Goal: Task Accomplishment & Management: Complete application form

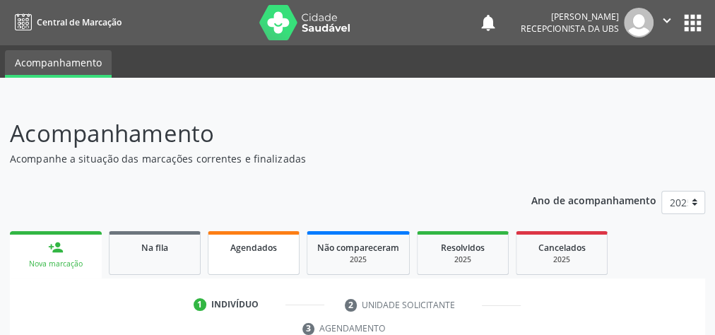
click at [278, 244] on div "Agendados" at bounding box center [253, 247] width 71 height 15
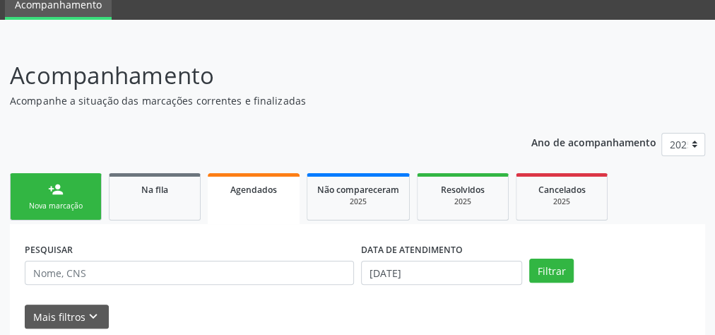
scroll to position [113, 0]
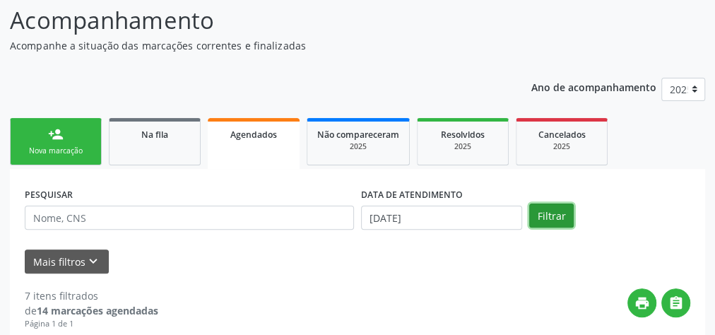
click at [537, 213] on button "Filtrar" at bounding box center [551, 215] width 45 height 24
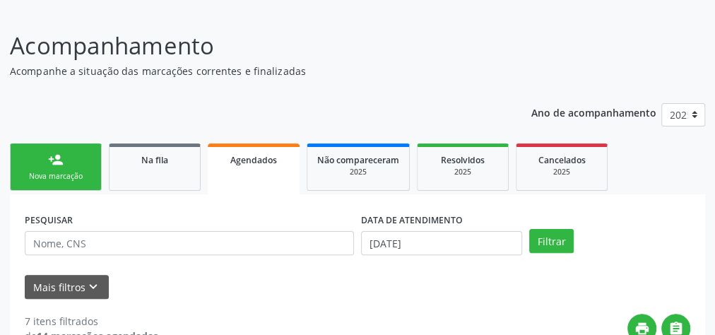
scroll to position [0, 0]
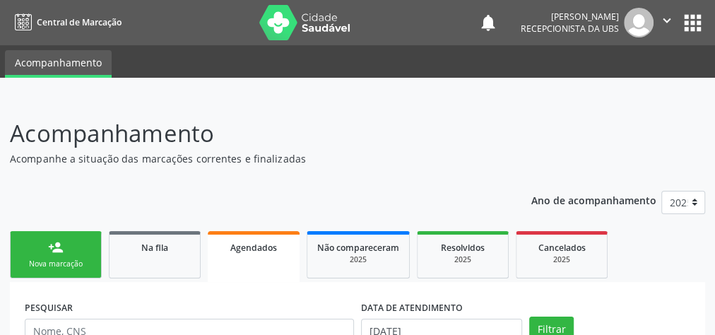
click at [52, 264] on div "Nova marcação" at bounding box center [55, 264] width 71 height 11
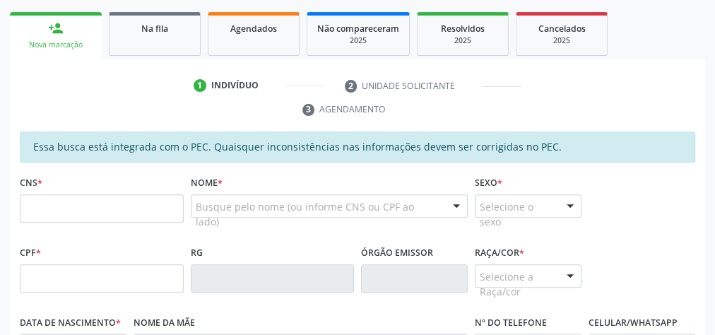
scroll to position [226, 0]
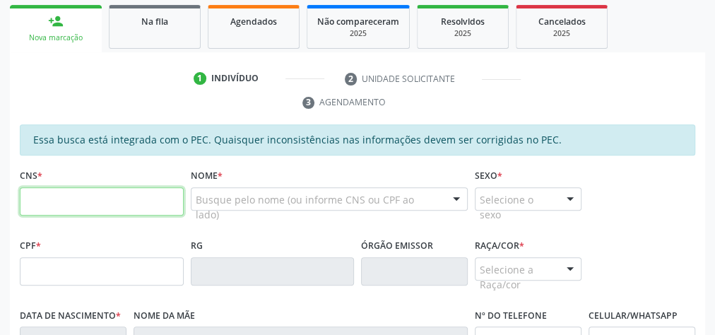
click at [148, 187] on input "text" at bounding box center [102, 201] width 164 height 28
type input "705 2094 2027 0371"
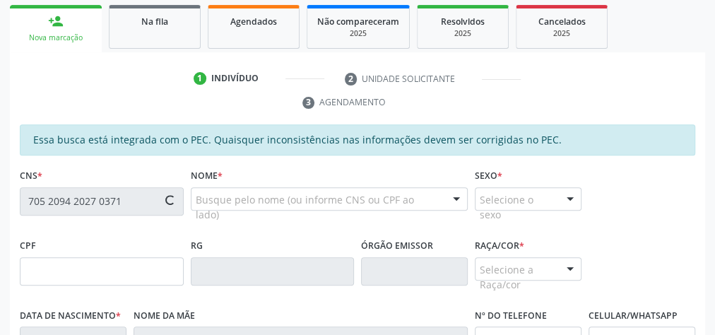
type input "085.572.084-05"
type input "1[DATE]"
type input "[PERSON_NAME]"
type input "[PHONE_NUMBER]"
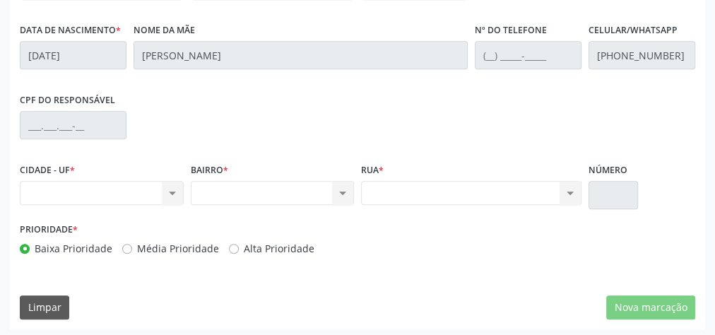
scroll to position [512, 0]
click at [177, 188] on div "Nenhum resultado encontrado para: " " Não há nenhuma opção para ser exibida." at bounding box center [102, 192] width 164 height 24
click at [170, 190] on div "Nenhum resultado encontrado para: " " Não há nenhuma opção para ser exibida." at bounding box center [102, 192] width 164 height 24
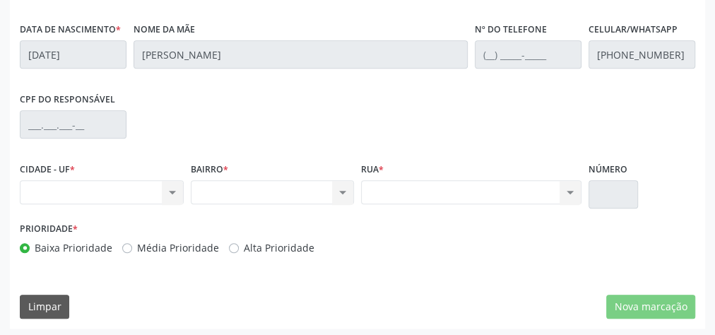
click at [170, 190] on div "Nenhum resultado encontrado para: " " Não há nenhuma opção para ser exibida." at bounding box center [102, 192] width 164 height 24
click at [171, 193] on div "Nenhum resultado encontrado para: " " Não há nenhuma opção para ser exibida." at bounding box center [102, 192] width 164 height 24
click at [69, 185] on div "Nenhum resultado encontrado para: " " Não há nenhuma opção para ser exibida." at bounding box center [102, 192] width 164 height 24
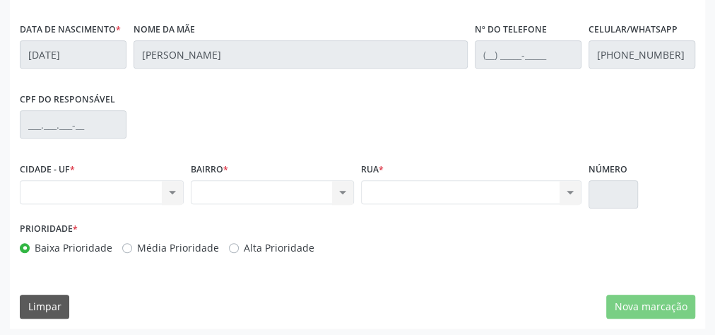
click at [254, 190] on div "Nenhum resultado encontrado para: " " Não há nenhuma opção para ser exibida." at bounding box center [273, 192] width 164 height 24
click at [449, 186] on div "Nenhum resultado encontrado para: " " Não há nenhuma opção para ser exibida." at bounding box center [471, 192] width 220 height 24
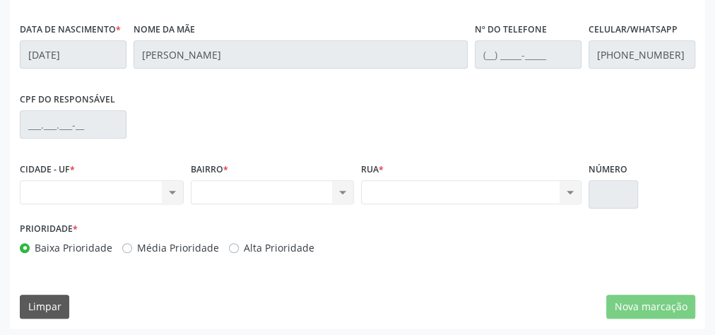
click at [449, 186] on div "Nenhum resultado encontrado para: " " Não há nenhuma opção para ser exibida." at bounding box center [471, 192] width 220 height 24
click at [563, 187] on div "Nenhum resultado encontrado para: " " Não há nenhuma opção para ser exibida." at bounding box center [471, 192] width 220 height 24
drag, startPoint x: 563, startPoint y: 187, endPoint x: 501, endPoint y: 191, distance: 62.3
click at [562, 187] on div "Nenhum resultado encontrado para: " " Não há nenhuma opção para ser exibida." at bounding box center [471, 192] width 220 height 24
click at [173, 187] on div "Nenhum resultado encontrado para: " " Não há nenhuma opção para ser exibida." at bounding box center [102, 192] width 164 height 24
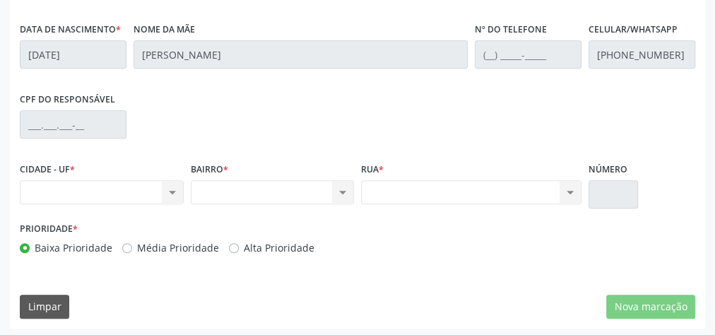
click at [174, 190] on div "Nenhum resultado encontrado para: " " Não há nenhuma opção para ser exibida." at bounding box center [102, 192] width 164 height 24
click at [338, 188] on div "Nenhum resultado encontrado para: " " Não há nenhuma opção para ser exibida." at bounding box center [273, 192] width 164 height 24
click at [569, 186] on div "Nenhum resultado encontrado para: " " Não há nenhuma opção para ser exibida." at bounding box center [471, 192] width 220 height 24
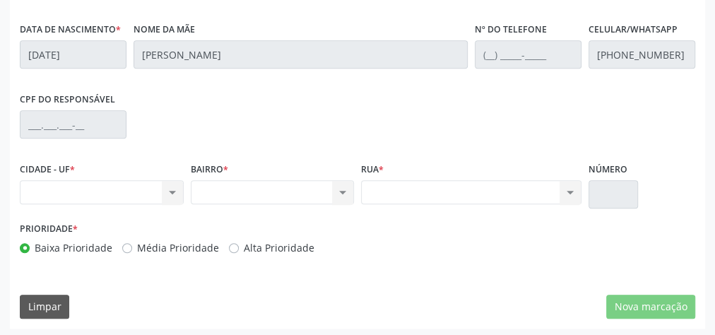
click at [569, 186] on div "Nenhum resultado encontrado para: " " Não há nenhuma opção para ser exibida." at bounding box center [471, 192] width 220 height 24
click at [569, 184] on div "Nenhum resultado encontrado para: " " Não há nenhuma opção para ser exibida." at bounding box center [471, 192] width 220 height 24
click at [488, 172] on div "Rua * Nenhum resultado encontrado para: " " Não há nenhuma opção para ser exibi…" at bounding box center [471, 180] width 220 height 45
drag, startPoint x: 488, startPoint y: 172, endPoint x: 201, endPoint y: 134, distance: 290.0
click at [464, 194] on div "Rua * Nenhum resultado encontrado para: " " Não há nenhuma opção para ser exibi…" at bounding box center [471, 180] width 220 height 45
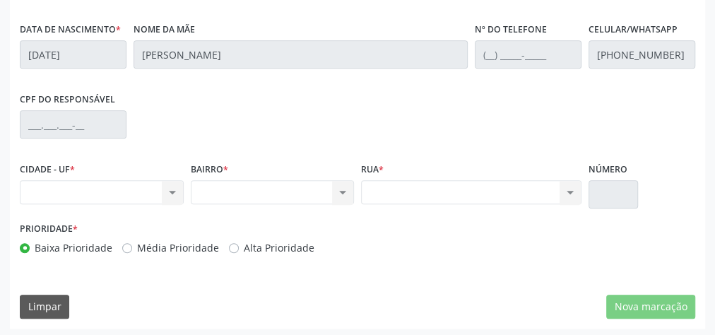
drag, startPoint x: 216, startPoint y: 148, endPoint x: 228, endPoint y: 163, distance: 19.1
click at [228, 163] on div "Essa busca está integrada com o PEC. Quaisquer inconsistências nas informações …" at bounding box center [358, 51] width 676 height 427
click at [237, 175] on div "BAIRRO * Nenhum resultado encontrado para: " " Não há nenhuma opção para ser ex…" at bounding box center [273, 180] width 164 height 45
drag, startPoint x: 158, startPoint y: 213, endPoint x: 14, endPoint y: 114, distance: 173.8
click at [136, 192] on div "CIDADE - UF * Nenhum resultado encontrado para: " " Não há nenhuma opção para s…" at bounding box center [101, 188] width 171 height 60
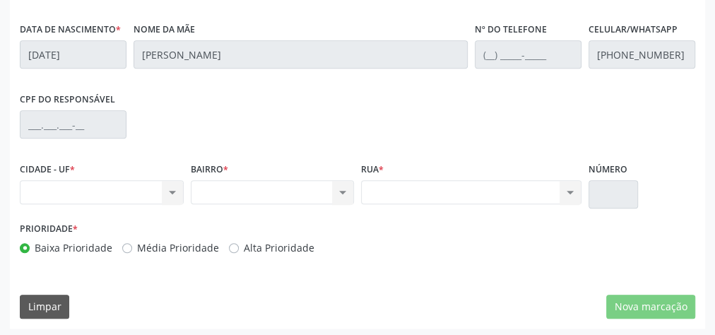
drag, startPoint x: 113, startPoint y: 202, endPoint x: 112, endPoint y: 195, distance: 7.2
click at [112, 195] on div "Nenhum resultado encontrado para: " " Não há nenhuma opção para ser exibida." at bounding box center [102, 192] width 164 height 24
click at [112, 187] on div "Nenhum resultado encontrado para: " " Não há nenhuma opção para ser exibida." at bounding box center [102, 192] width 164 height 24
click at [183, 191] on div "CIDADE - UF * Nenhum resultado encontrado para: " " Não há nenhuma opção para s…" at bounding box center [101, 188] width 171 height 60
drag, startPoint x: 199, startPoint y: 192, endPoint x: 230, endPoint y: 189, distance: 31.3
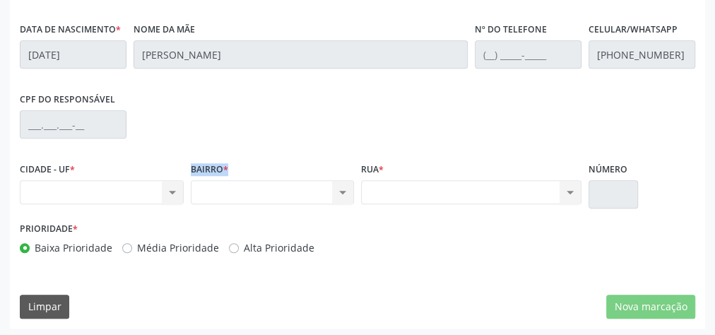
click at [216, 192] on div "CIDADE - UF * Nenhum resultado encontrado para: " " Não há nenhuma opção para s…" at bounding box center [357, 188] width 683 height 60
drag, startPoint x: 442, startPoint y: 198, endPoint x: 465, endPoint y: 191, distance: 24.2
click at [454, 198] on div "CIDADE - UF * Nenhum resultado encontrado para: " " Não há nenhuma opção para s…" at bounding box center [357, 188] width 683 height 60
click at [521, 209] on div "Rua * Nenhum resultado encontrado para: " " Não há nenhuma opção para ser exibi…" at bounding box center [472, 188] width 228 height 60
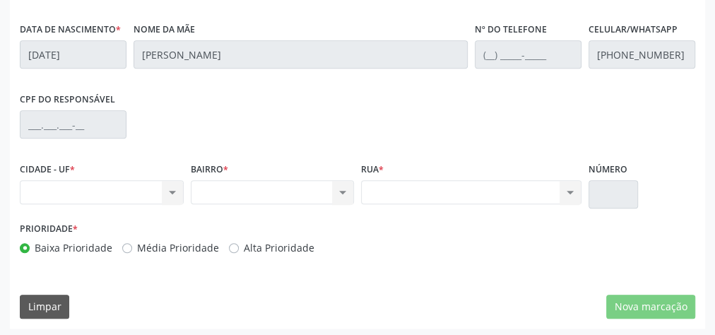
click at [521, 209] on div "Rua * Nenhum resultado encontrado para: " " Não há nenhuma opção para ser exibi…" at bounding box center [472, 188] width 228 height 60
click at [495, 209] on div "Rua * Nenhum resultado encontrado para: " " Não há nenhuma opção para ser exibi…" at bounding box center [472, 188] width 228 height 60
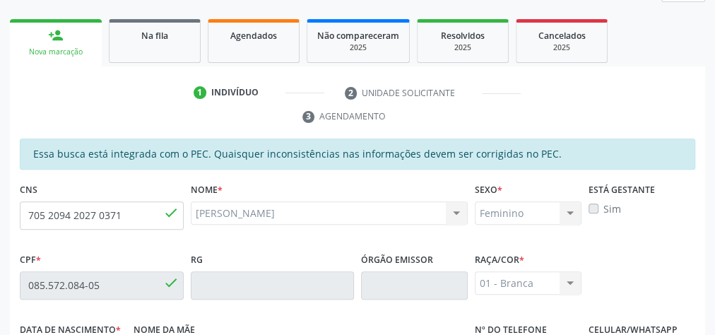
scroll to position [173, 0]
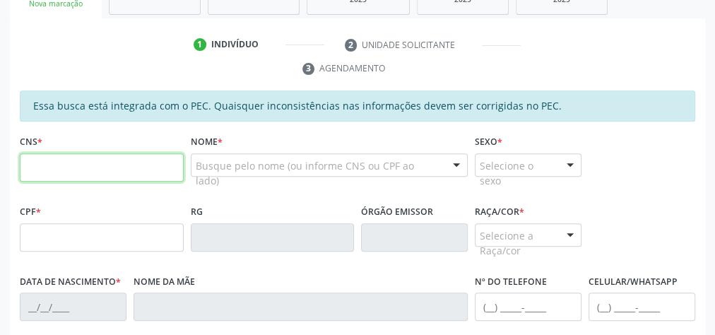
scroll to position [277, 0]
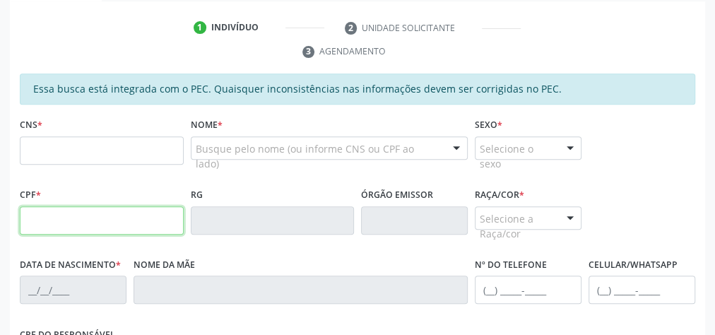
drag, startPoint x: 69, startPoint y: 216, endPoint x: 66, endPoint y: 187, distance: 29.8
click at [69, 216] on input "text" at bounding box center [102, 220] width 164 height 28
type input "085.572.084-05"
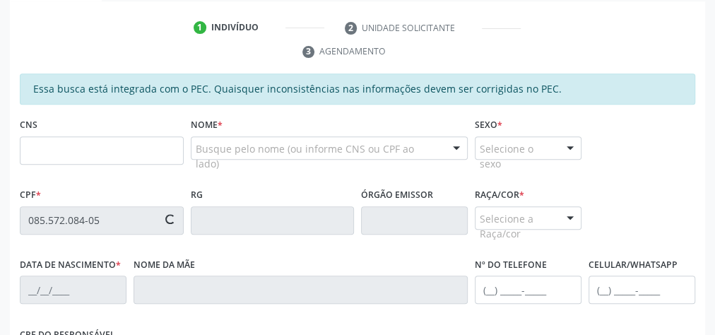
type input "705 2094 2027 0371"
type input "1[DATE]"
type input "[PERSON_NAME]"
type input "[PHONE_NUMBER]"
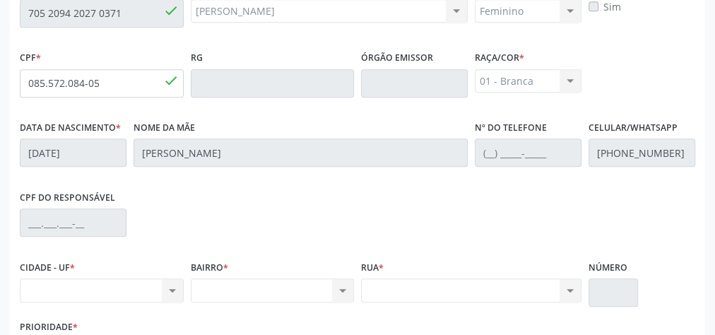
scroll to position [512, 0]
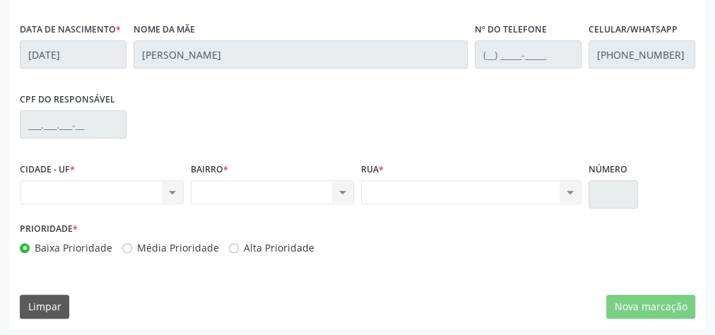
click at [173, 209] on div "CIDADE - UF * Nenhum resultado encontrado para: " " Não há nenhuma opção para s…" at bounding box center [101, 188] width 171 height 60
click at [170, 180] on div "Nenhum resultado encontrado para: " " Não há nenhuma opção para ser exibida." at bounding box center [102, 192] width 164 height 24
click at [111, 193] on div "Nenhum resultado encontrado para: " " Não há nenhuma opção para ser exibida." at bounding box center [102, 192] width 164 height 24
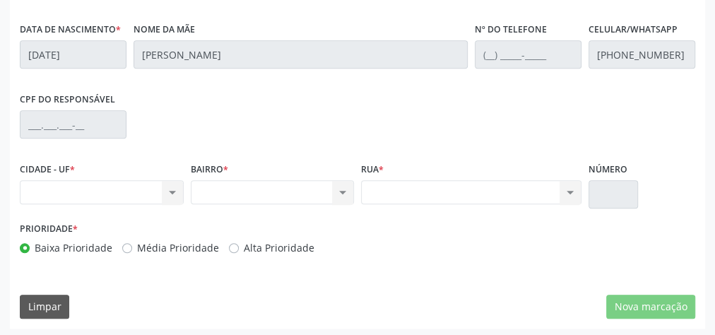
click at [110, 193] on div "Nenhum resultado encontrado para: " " Não há nenhuma opção para ser exibida." at bounding box center [102, 192] width 164 height 24
drag, startPoint x: 155, startPoint y: 208, endPoint x: 222, endPoint y: 182, distance: 71.4
click at [173, 201] on div "Nenhum resultado encontrado para: " " Não há nenhuma opção para ser exibida." at bounding box center [102, 192] width 164 height 24
click at [338, 180] on div "Nenhum resultado encontrado para: " " Não há nenhuma opção para ser exibida." at bounding box center [273, 192] width 164 height 24
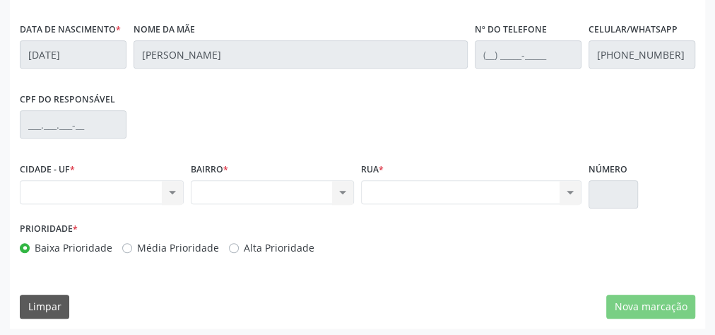
click at [338, 180] on div "Nenhum resultado encontrado para: " " Não há nenhuma opção para ser exibida." at bounding box center [273, 192] width 164 height 24
click at [456, 184] on div "Nenhum resultado encontrado para: " " Não há nenhuma opção para ser exibida." at bounding box center [471, 192] width 220 height 24
drag, startPoint x: 497, startPoint y: 187, endPoint x: 558, endPoint y: 180, distance: 60.4
click at [548, 184] on div "Nenhum resultado encontrado para: " " Não há nenhuma opção para ser exibida." at bounding box center [471, 192] width 220 height 24
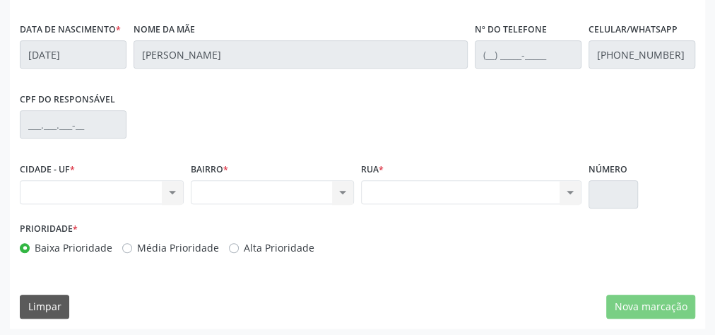
drag, startPoint x: 188, startPoint y: 178, endPoint x: 181, endPoint y: 180, distance: 7.4
click at [187, 179] on div "BAIRRO * Nenhum resultado encontrado para: " " Não há nenhuma opção para ser ex…" at bounding box center [272, 188] width 171 height 60
click at [171, 187] on div "Nenhum resultado encontrado para: " " Não há nenhuma opção para ser exibida." at bounding box center [102, 192] width 164 height 24
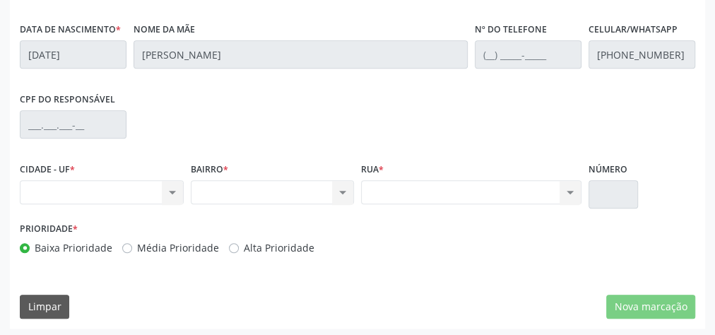
click at [175, 188] on div "Nenhum resultado encontrado para: " " Não há nenhuma opção para ser exibida." at bounding box center [102, 192] width 164 height 24
click at [176, 188] on div "Nenhum resultado encontrado para: " " Não há nenhuma opção para ser exibida." at bounding box center [102, 192] width 164 height 24
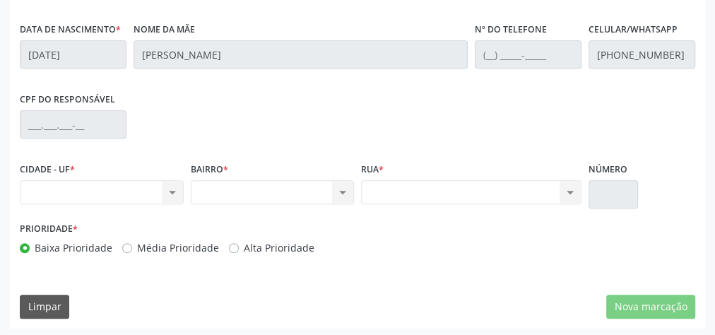
click at [176, 188] on div "Nenhum resultado encontrado para: " " Não há nenhuma opção para ser exibida." at bounding box center [102, 192] width 164 height 24
click at [338, 193] on div "Nenhum resultado encontrado para: " " Não há nenhuma opção para ser exibida." at bounding box center [273, 192] width 164 height 24
click at [337, 193] on div "Nenhum resultado encontrado para: " " Não há nenhuma opção para ser exibida." at bounding box center [273, 192] width 164 height 24
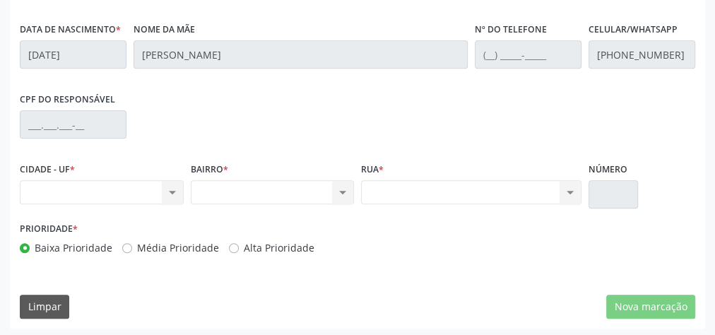
click at [336, 192] on div "Nenhum resultado encontrado para: " " Não há nenhuma opção para ser exibida." at bounding box center [273, 192] width 164 height 24
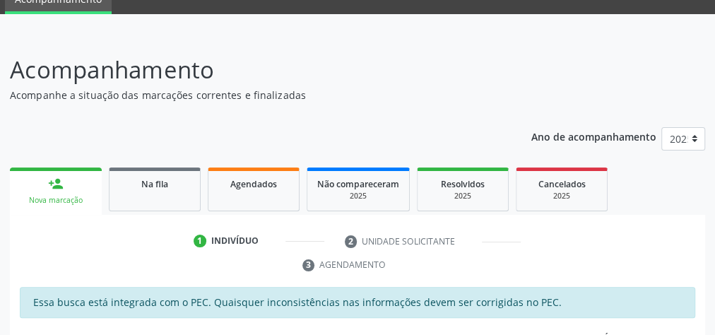
scroll to position [60, 0]
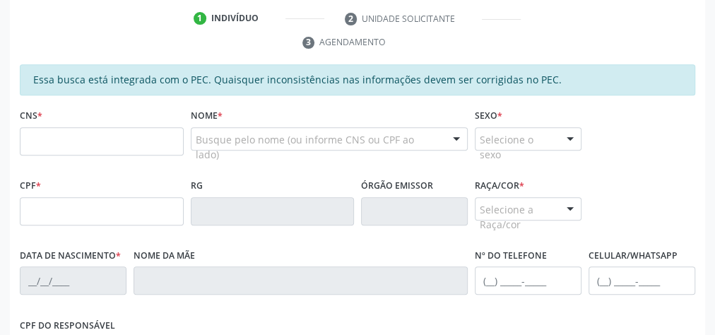
scroll to position [230, 0]
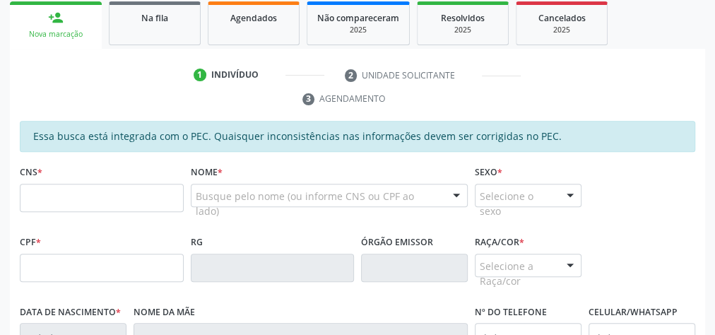
click at [160, 187] on input "text" at bounding box center [102, 198] width 164 height 28
click at [557, 81] on ul "1 Indivíduo 2 Unidade solicitante 3 Agendamento" at bounding box center [357, 87] width 695 height 47
click at [555, 81] on ul "1 Indivíduo 2 Unidade solicitante 3 Agendamento" at bounding box center [357, 87] width 695 height 47
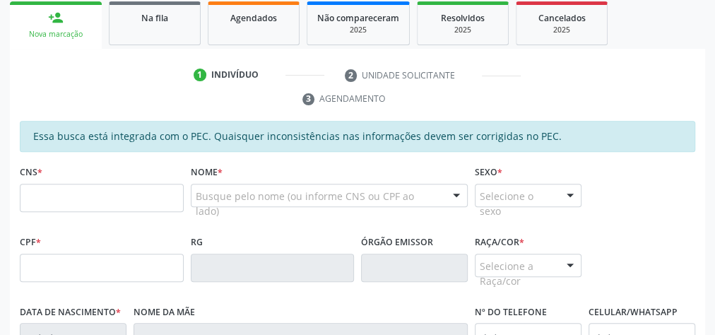
click at [555, 81] on ul "1 Indivíduo 2 Unidade solicitante 3 Agendamento" at bounding box center [357, 87] width 695 height 47
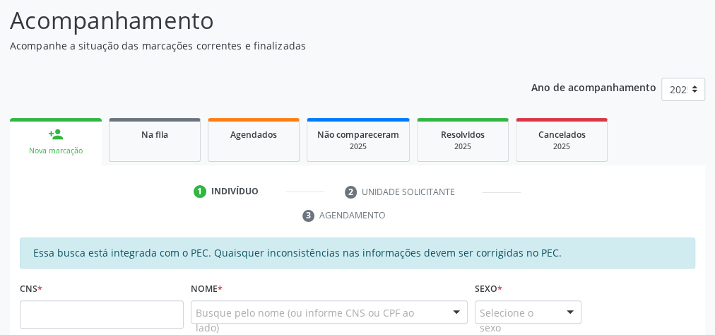
scroll to position [170, 0]
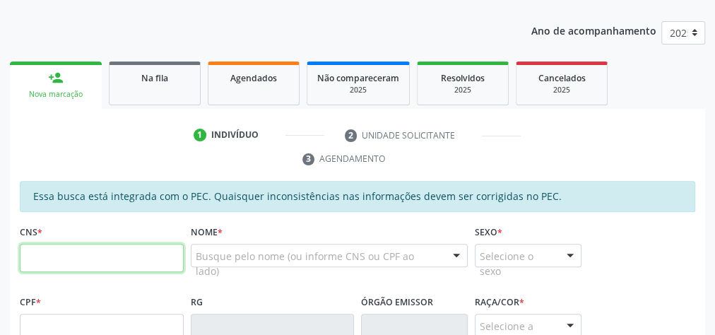
click at [111, 256] on input "text" at bounding box center [102, 258] width 164 height 28
type input "705 2094 2027 0371"
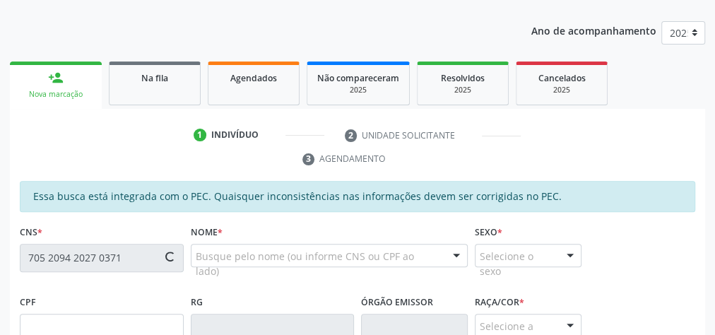
type input "085.572.084-05"
type input "1[DATE]"
type input "[PERSON_NAME]"
type input "[PHONE_NUMBER]"
type input "05"
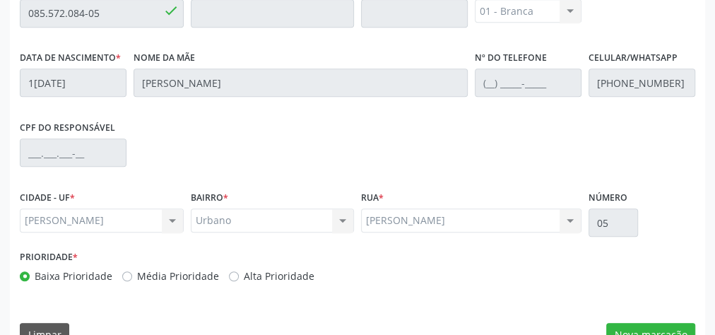
scroll to position [512, 0]
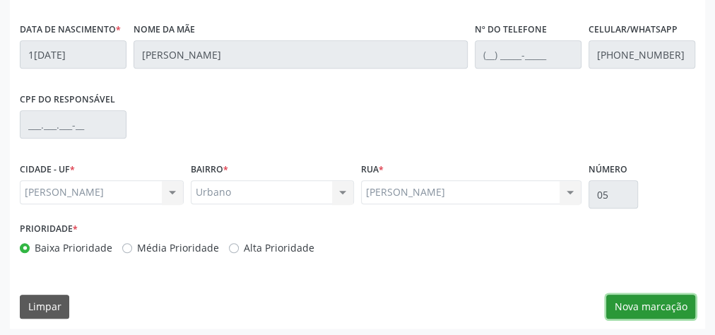
click at [651, 306] on button "Nova marcação" at bounding box center [650, 307] width 89 height 24
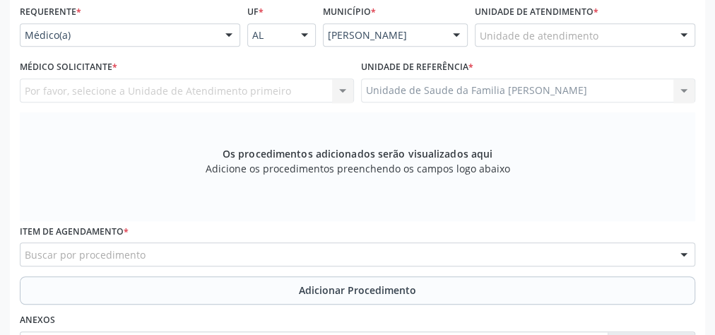
scroll to position [230, 0]
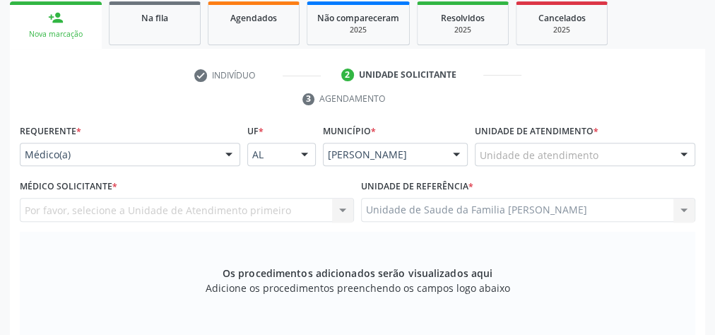
click at [578, 136] on label "Unidade de atendimento *" at bounding box center [537, 132] width 124 height 22
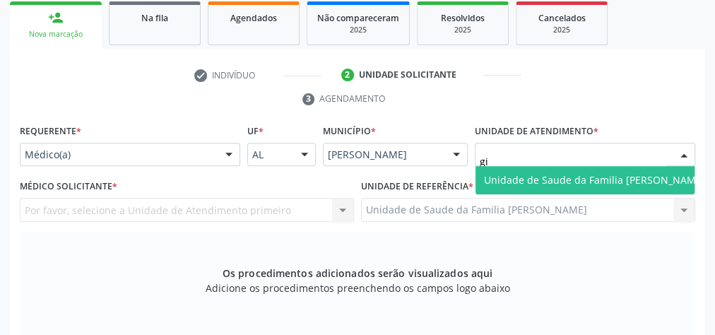
type input "gis"
click at [586, 175] on span "Unidade de Saude da Familia [PERSON_NAME]" at bounding box center [594, 179] width 221 height 13
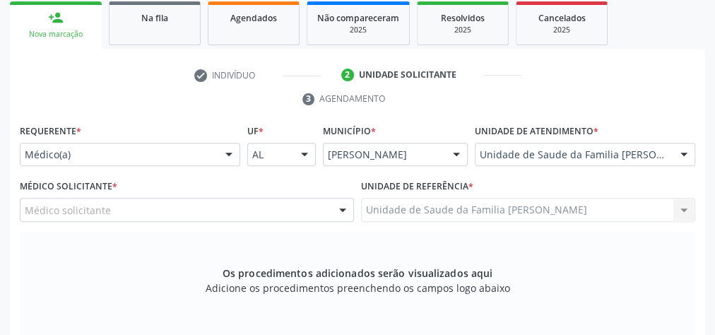
click at [330, 205] on div "Médico solicitante [PERSON_NAME] [PERSON_NAME] [PERSON_NAME] [PERSON_NAME] [PER…" at bounding box center [187, 210] width 334 height 24
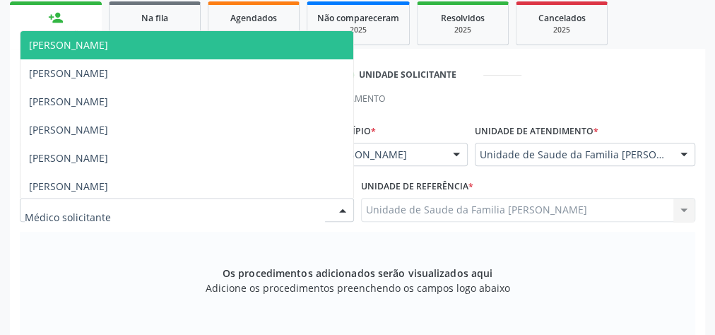
click at [222, 217] on input "text" at bounding box center [175, 217] width 300 height 28
click at [191, 256] on div "Os procedimentos adicionados serão visualizados aqui Adicione os procedimentos …" at bounding box center [358, 286] width 676 height 109
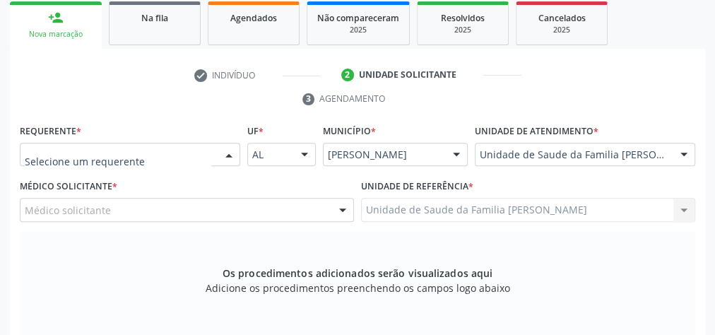
click at [223, 155] on div at bounding box center [228, 155] width 21 height 24
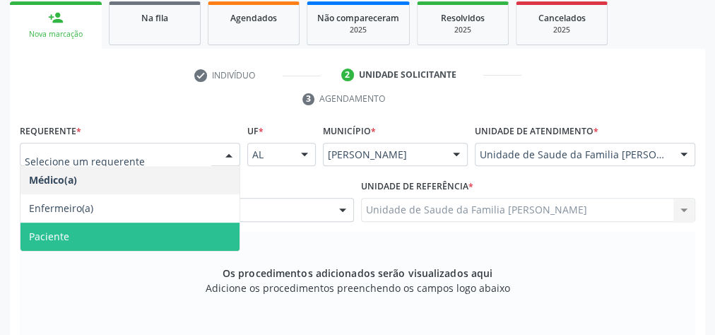
click at [80, 240] on span "Paciente" at bounding box center [129, 237] width 219 height 28
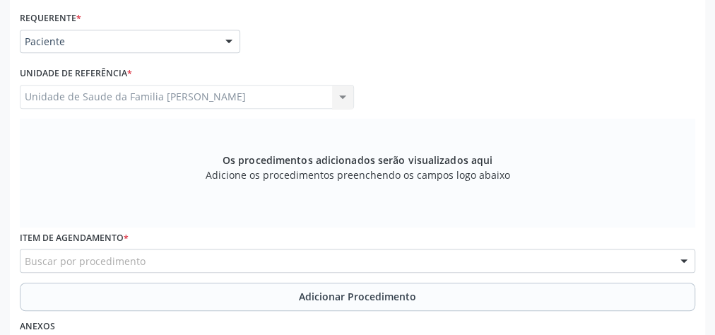
scroll to position [343, 0]
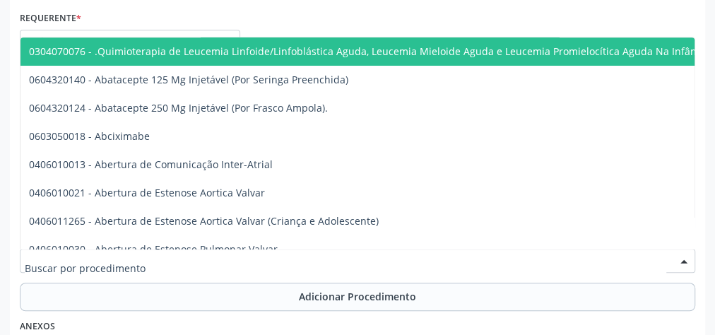
click at [351, 252] on div at bounding box center [358, 261] width 676 height 24
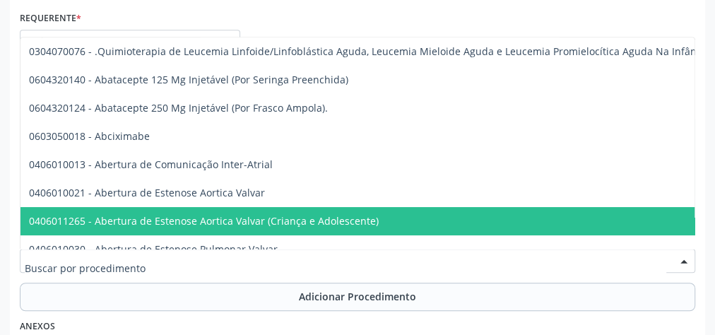
scroll to position [113, 0]
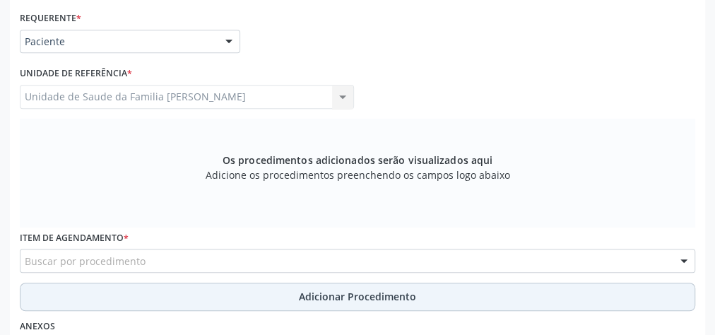
click at [156, 289] on button "Adicionar Procedimento" at bounding box center [358, 297] width 676 height 28
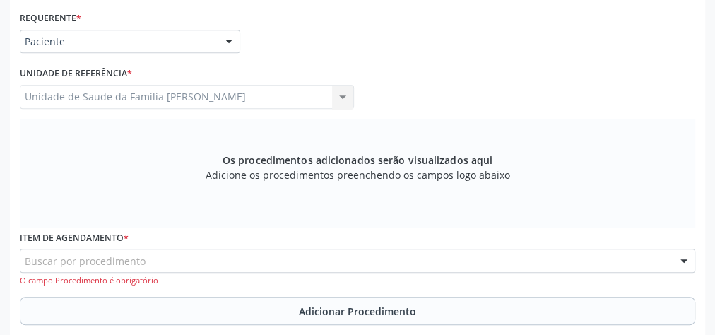
click at [163, 252] on div "Buscar por procedimento" at bounding box center [358, 261] width 676 height 24
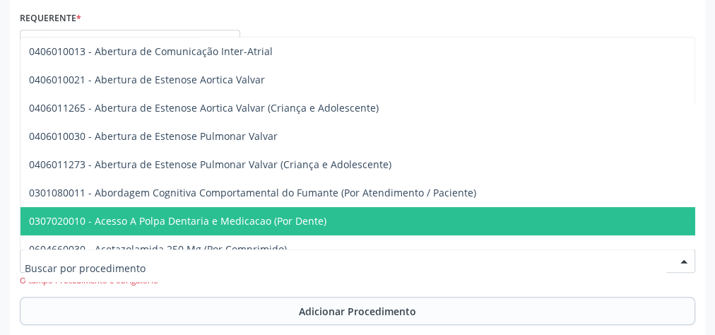
click at [166, 264] on input "text" at bounding box center [346, 268] width 642 height 28
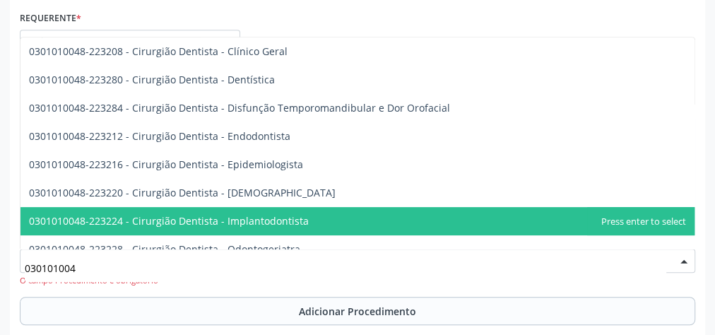
type input "0301010048"
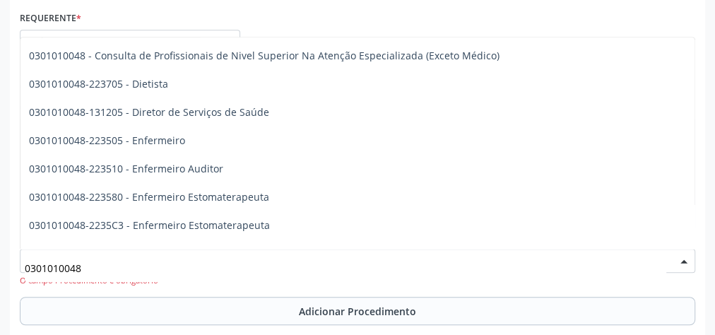
scroll to position [735, 0]
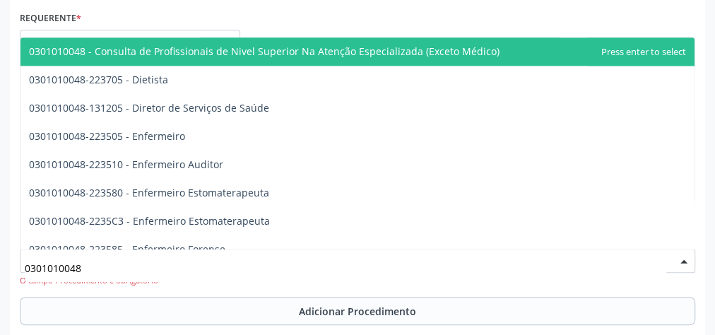
click at [197, 49] on span "0301010048 - Consulta de Profissionais de Nivel Superior Na Atenção Especializa…" at bounding box center [264, 51] width 471 height 13
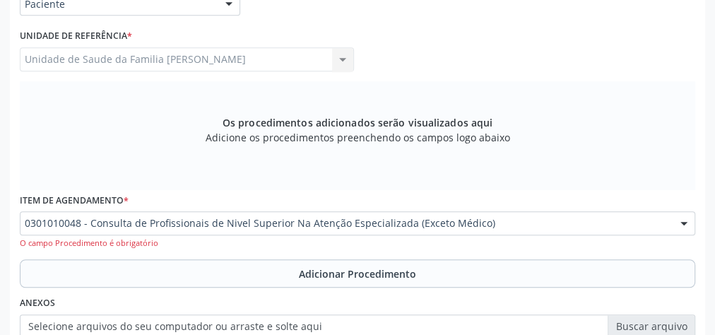
scroll to position [456, 0]
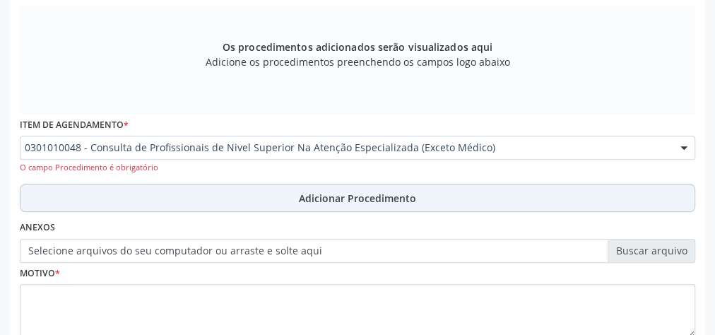
click at [309, 203] on button "Adicionar Procedimento" at bounding box center [358, 198] width 676 height 28
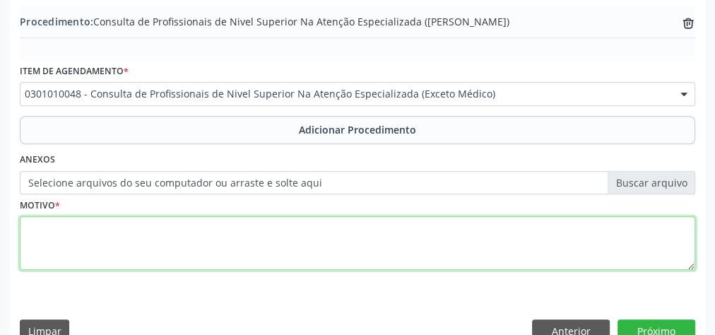
click at [166, 258] on textarea at bounding box center [358, 243] width 676 height 54
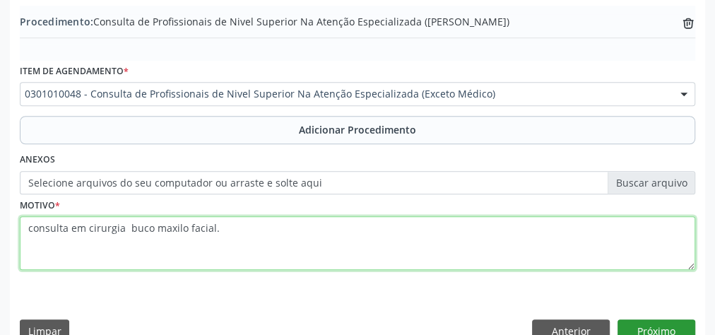
type textarea "consulta em cirurgia buco maxilo facial."
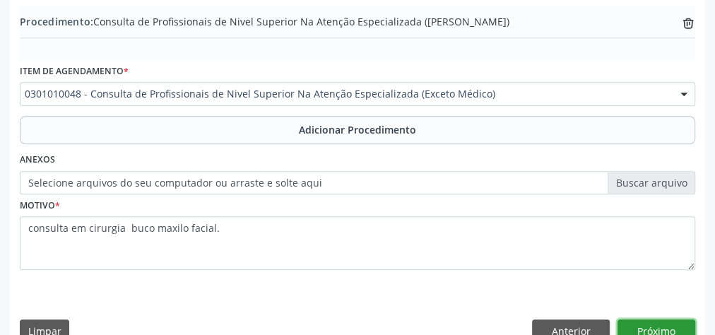
click at [666, 327] on button "Próximo" at bounding box center [657, 331] width 78 height 24
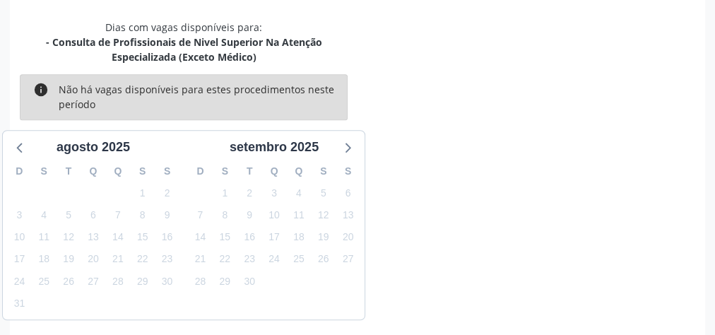
scroll to position [389, 0]
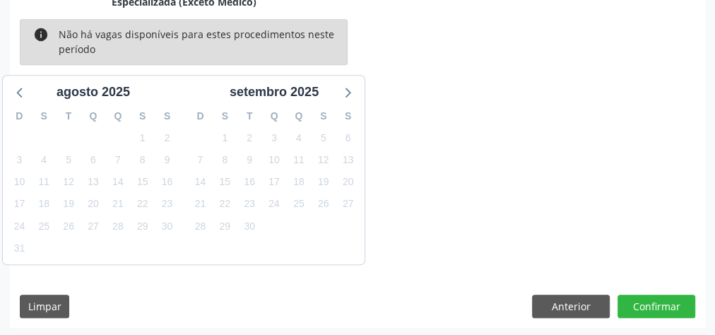
click at [666, 327] on div "Acompanhamento Acompanhe a situação das marcações correntes e finalizadas Relat…" at bounding box center [357, 23] width 715 height 630
click at [346, 91] on icon at bounding box center [347, 92] width 18 height 18
click at [20, 88] on icon at bounding box center [19, 93] width 6 height 10
click at [662, 301] on button "Confirmar" at bounding box center [657, 307] width 78 height 24
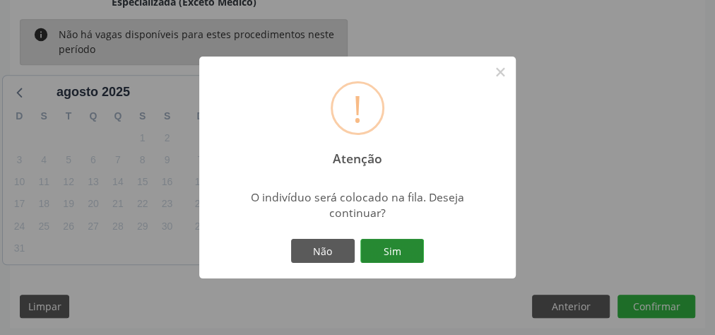
click at [389, 247] on button "Sim" at bounding box center [392, 251] width 64 height 24
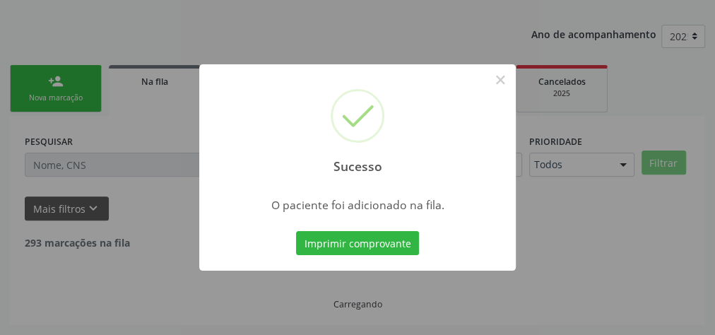
scroll to position [150, 0]
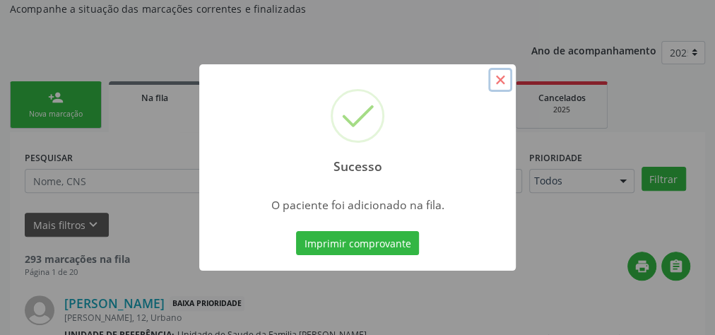
click at [500, 84] on button "×" at bounding box center [500, 80] width 24 height 24
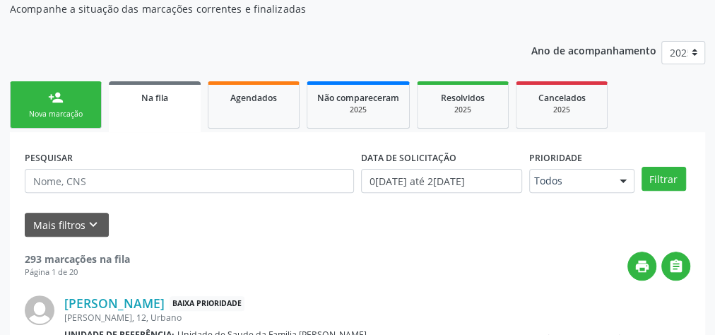
click at [53, 109] on div "Nova marcação" at bounding box center [55, 114] width 71 height 11
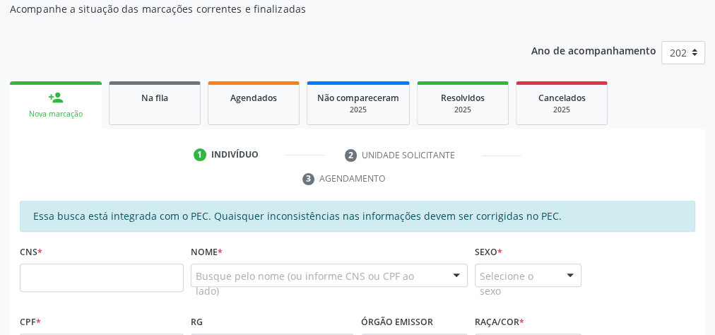
click at [37, 92] on link "person_add Nova marcação" at bounding box center [56, 104] width 92 height 47
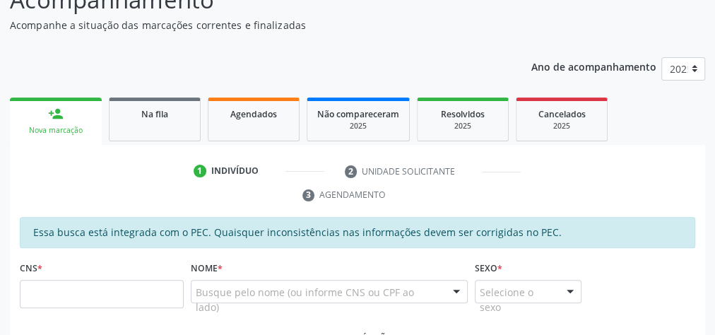
scroll to position [128, 0]
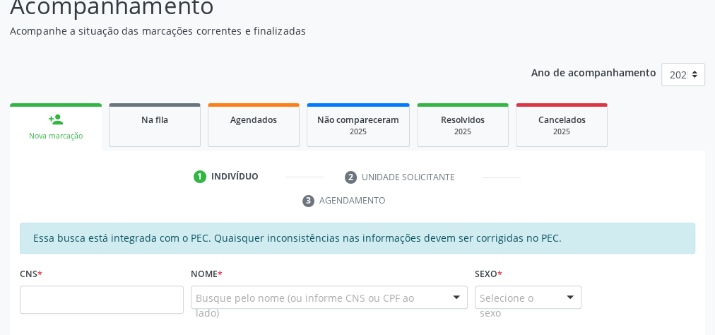
scroll to position [241, 0]
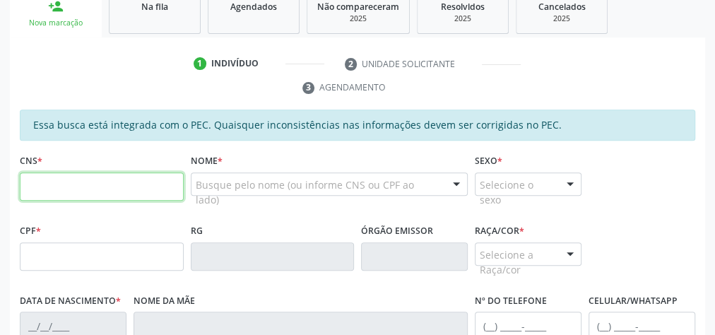
click at [97, 186] on input "text" at bounding box center [102, 186] width 164 height 28
type input "702 3051 8689 0810"
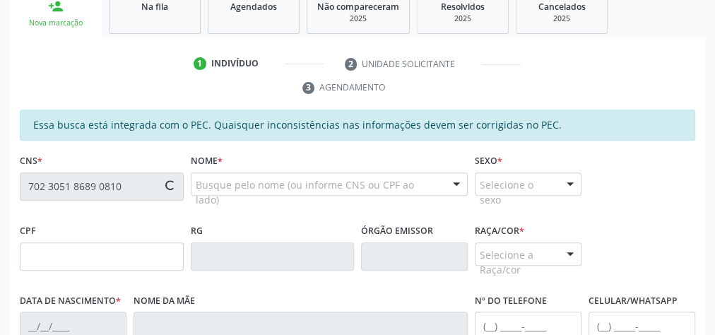
type input "058.976.494-21"
type input "2[DATE]"
type input "[PERSON_NAME]"
type input "[PHONE_NUMBER]"
type input "08"
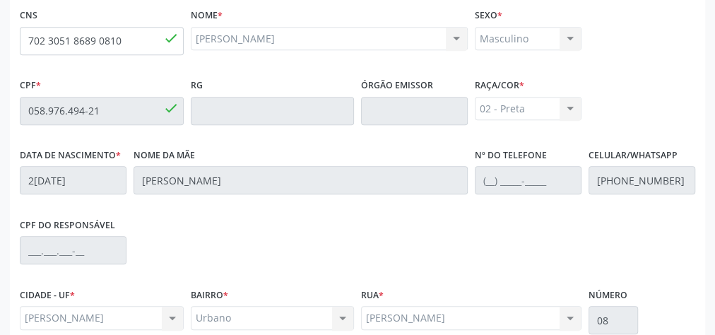
scroll to position [512, 0]
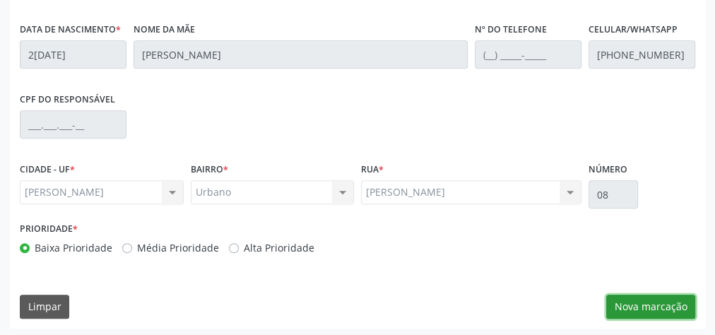
click at [646, 298] on button "Nova marcação" at bounding box center [650, 307] width 89 height 24
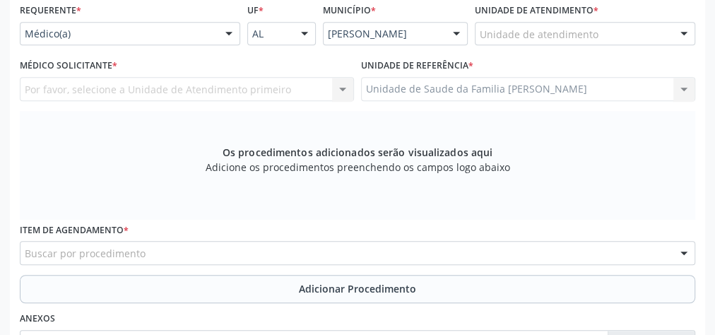
scroll to position [343, 0]
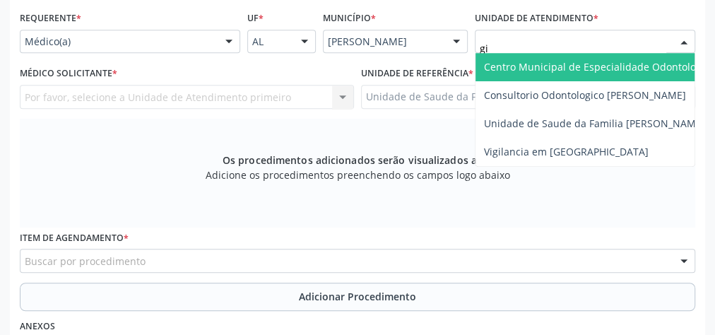
type input "gis"
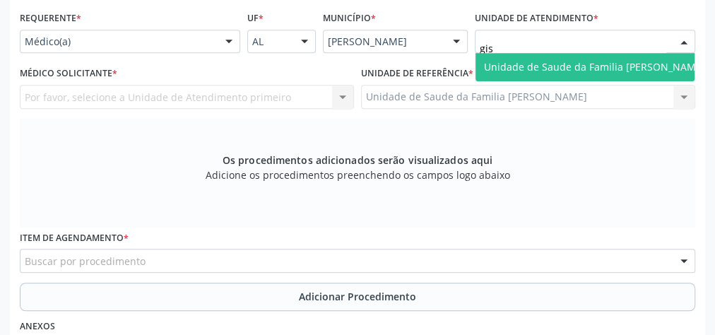
click at [556, 65] on span "Unidade de Saude da Familia [PERSON_NAME]" at bounding box center [594, 66] width 221 height 13
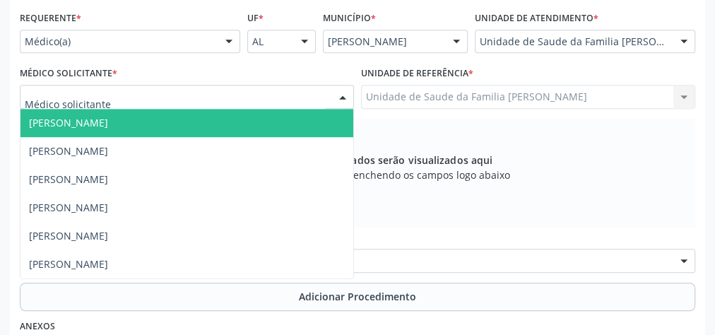
click at [343, 90] on div at bounding box center [342, 97] width 21 height 24
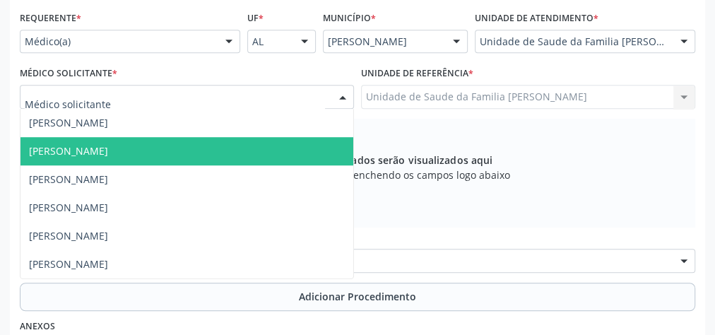
click at [213, 144] on span "[PERSON_NAME]" at bounding box center [186, 151] width 333 height 28
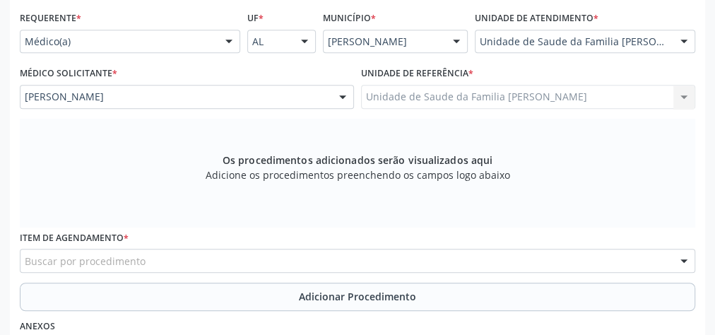
click at [251, 254] on div "Buscar por procedimento" at bounding box center [358, 261] width 676 height 24
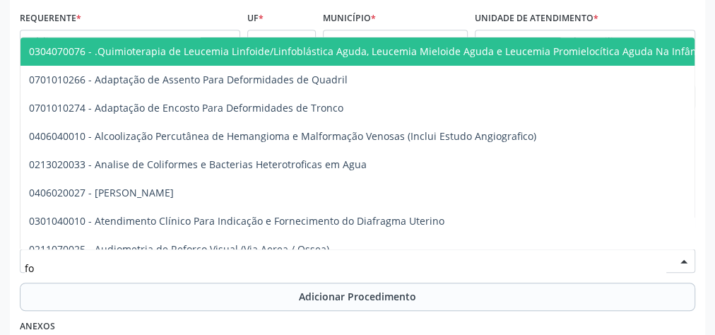
type input "fon"
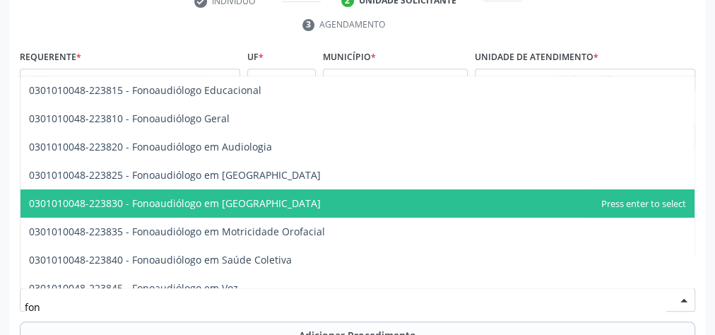
scroll to position [286, 0]
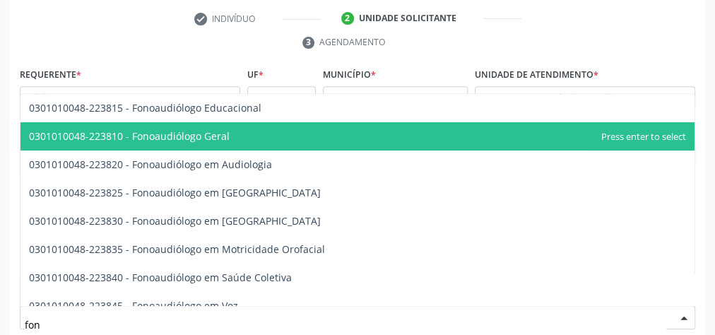
click at [187, 136] on span "0301010048-223810 - Fonoaudiólogo Geral" at bounding box center [129, 135] width 201 height 13
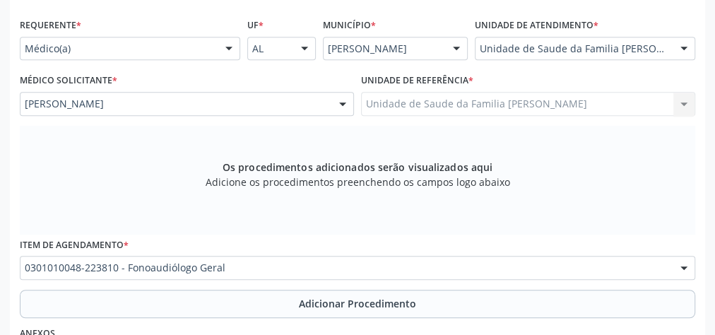
scroll to position [399, 0]
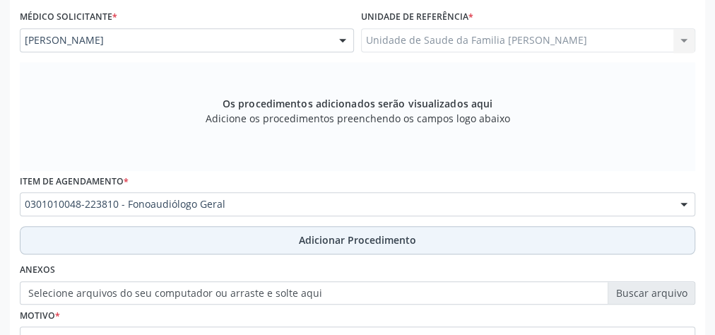
click at [332, 235] on span "Adicionar Procedimento" at bounding box center [357, 239] width 117 height 15
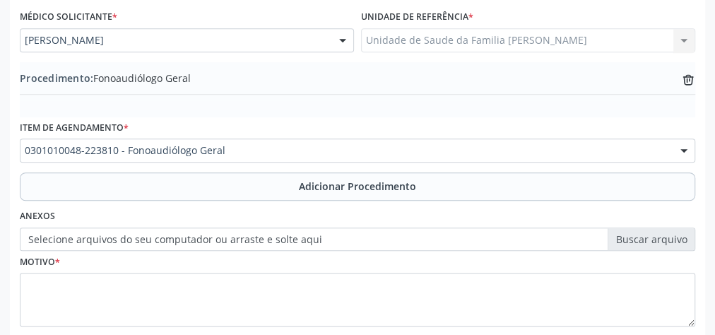
scroll to position [456, 0]
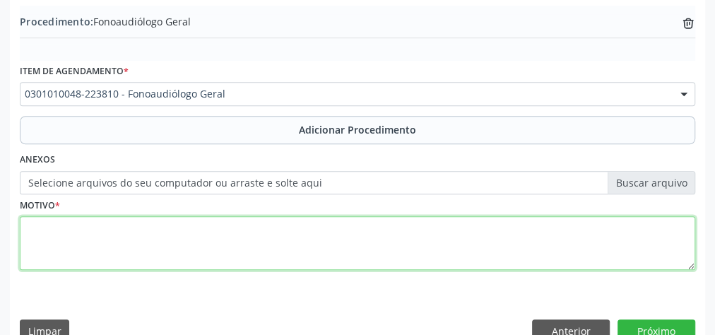
click at [220, 239] on textarea at bounding box center [358, 243] width 676 height 54
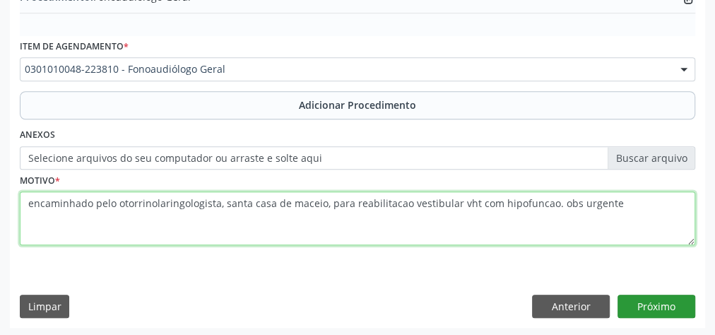
type textarea "encaminhado pelo otorrinolaringologista, santa casa de maceio, para reabilitaca…"
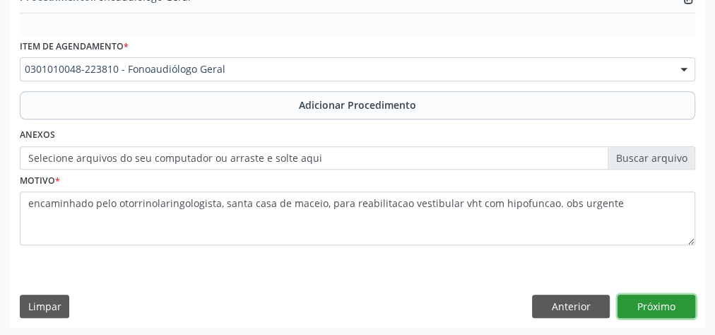
click at [651, 305] on button "Próximo" at bounding box center [657, 307] width 78 height 24
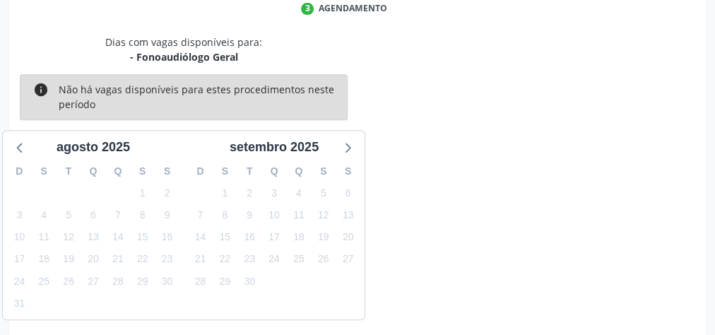
scroll to position [374, 0]
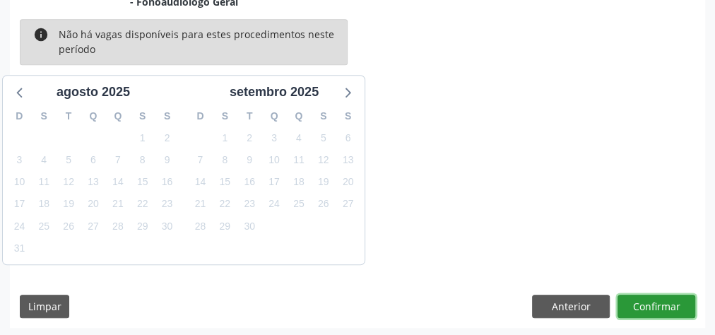
click at [651, 305] on button "Confirmar" at bounding box center [657, 307] width 78 height 24
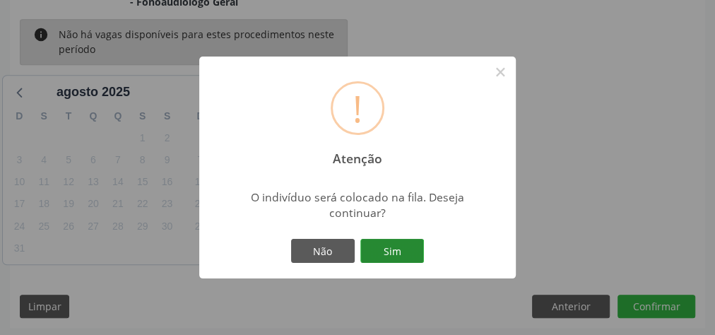
click at [401, 247] on button "Sim" at bounding box center [392, 251] width 64 height 24
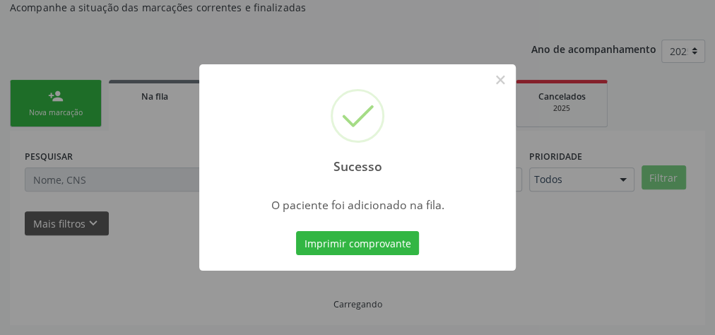
scroll to position [150, 0]
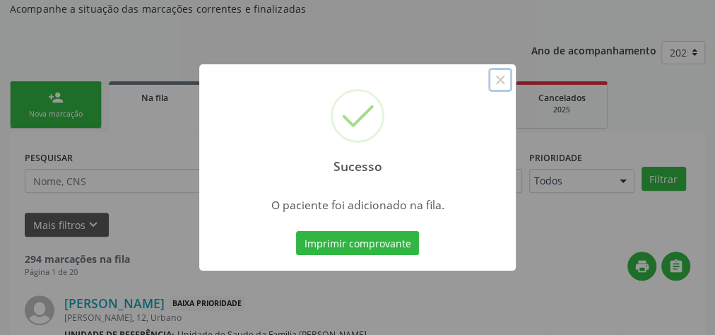
drag, startPoint x: 496, startPoint y: 84, endPoint x: 433, endPoint y: 93, distance: 63.6
click at [496, 83] on button "×" at bounding box center [500, 80] width 24 height 24
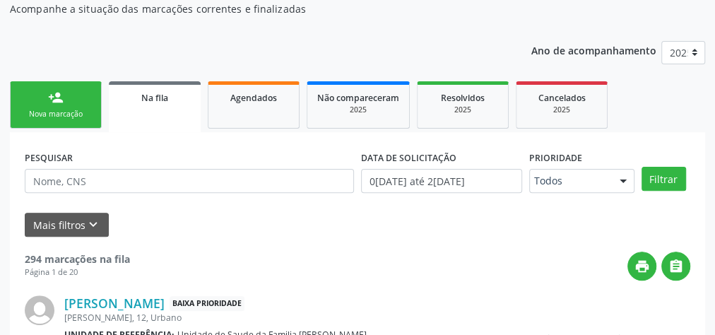
click at [72, 92] on link "person_add Nova marcação" at bounding box center [56, 104] width 92 height 47
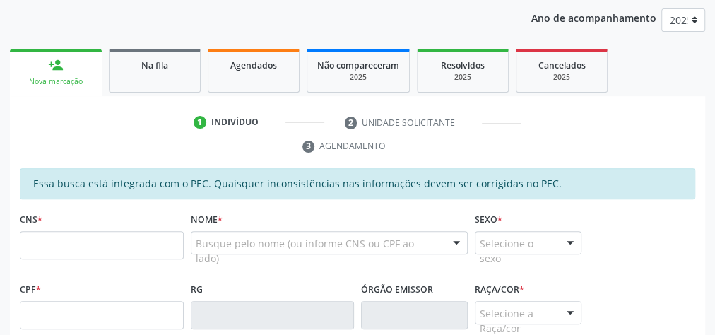
scroll to position [206, 0]
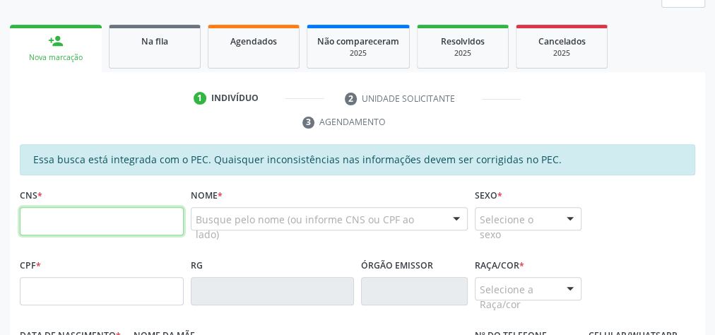
click at [130, 221] on input "text" at bounding box center [102, 221] width 164 height 28
type input "702 3051 8689 0810"
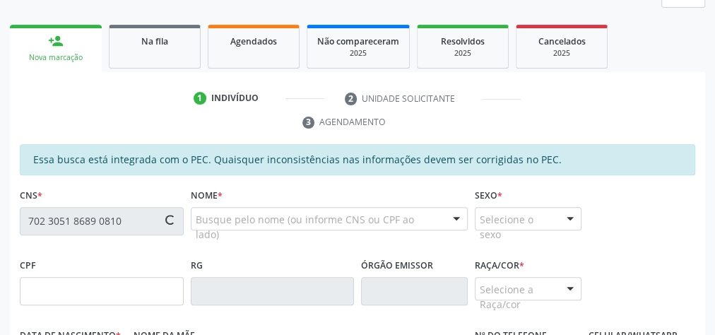
type input "058.976.494-21"
type input "2[DATE]"
type input "[PERSON_NAME]"
type input "[PHONE_NUMBER]"
type input "08"
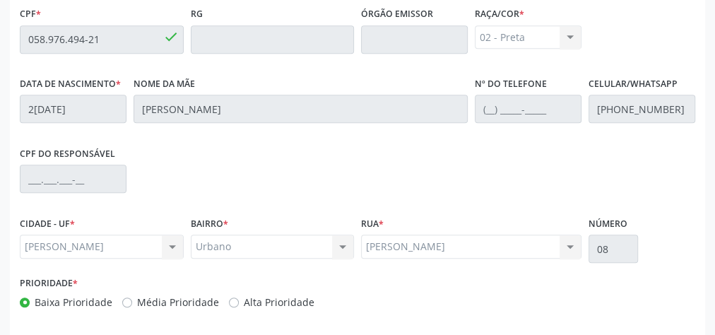
scroll to position [512, 0]
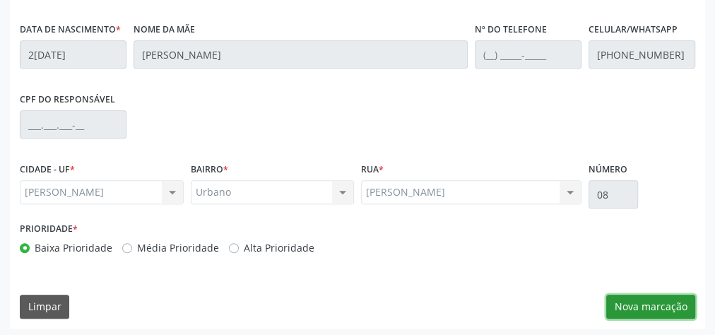
click at [668, 300] on button "Nova marcação" at bounding box center [650, 307] width 89 height 24
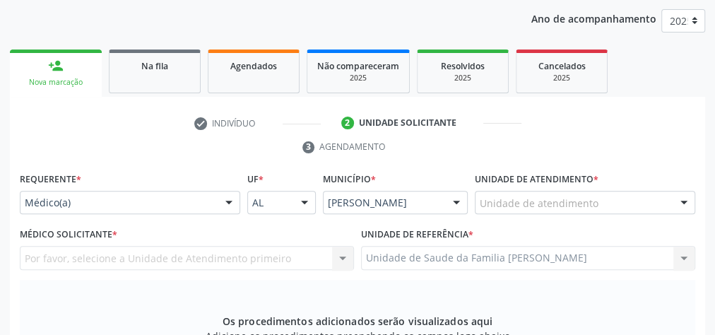
scroll to position [173, 0]
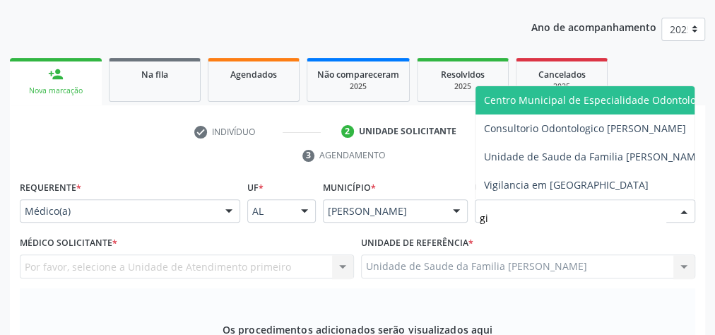
type input "gis"
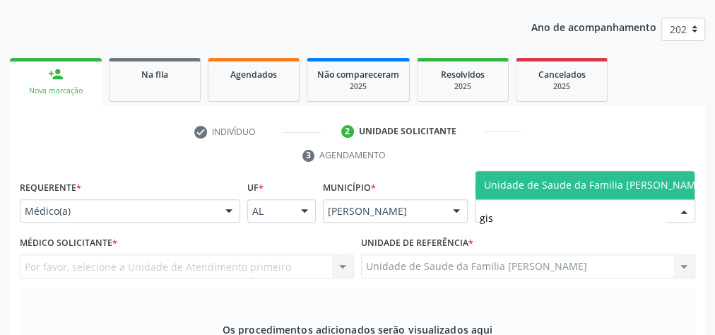
click at [567, 171] on span "Unidade de Saude da Familia [PERSON_NAME]" at bounding box center [595, 185] width 238 height 28
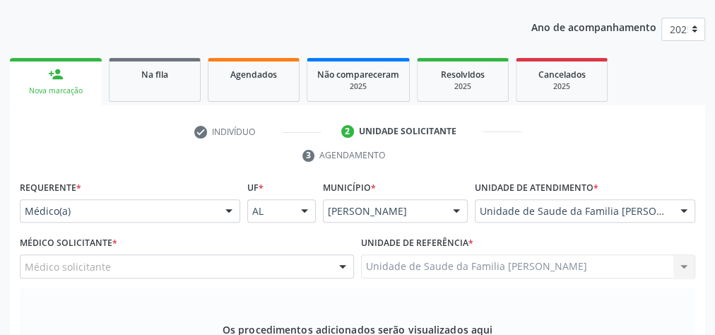
click at [350, 266] on div at bounding box center [342, 267] width 21 height 24
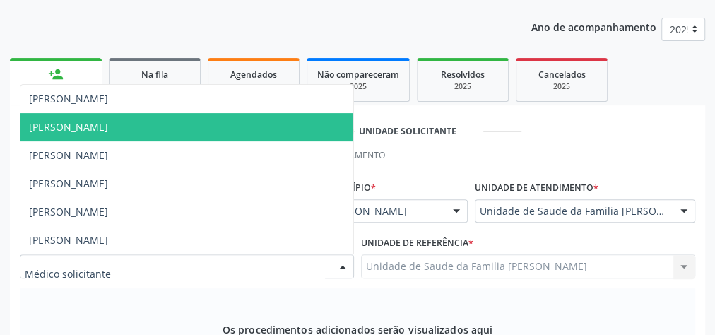
click at [112, 132] on span "[PERSON_NAME]" at bounding box center [186, 127] width 333 height 28
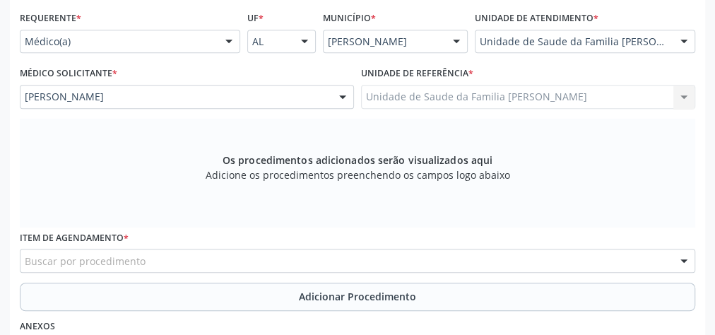
scroll to position [456, 0]
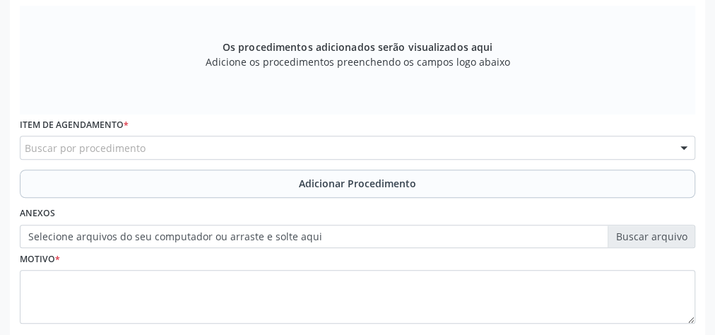
click at [152, 153] on div "Buscar por procedimento" at bounding box center [358, 148] width 676 height 24
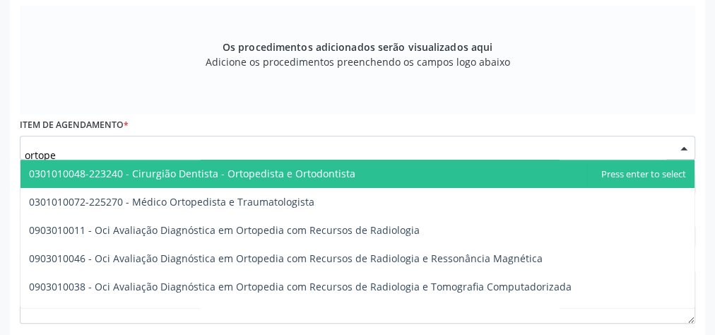
type input "ortoped"
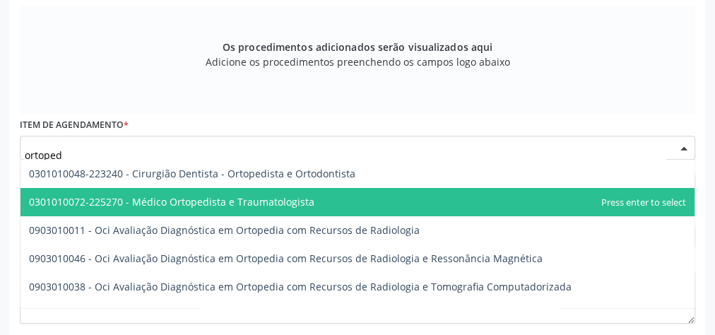
click at [182, 195] on span "0301010072-225270 - Médico Ortopedista e Traumatologista" at bounding box center [171, 201] width 285 height 13
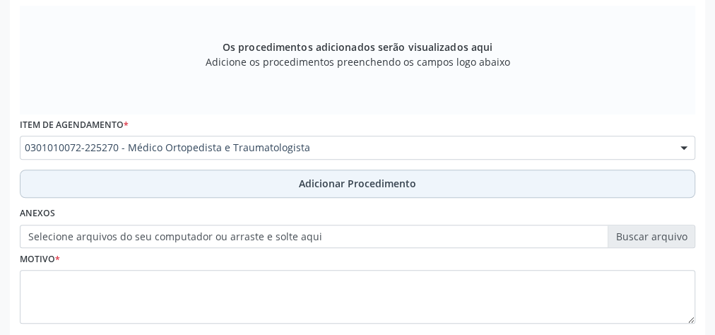
click at [371, 176] on span "Adicionar Procedimento" at bounding box center [357, 183] width 117 height 15
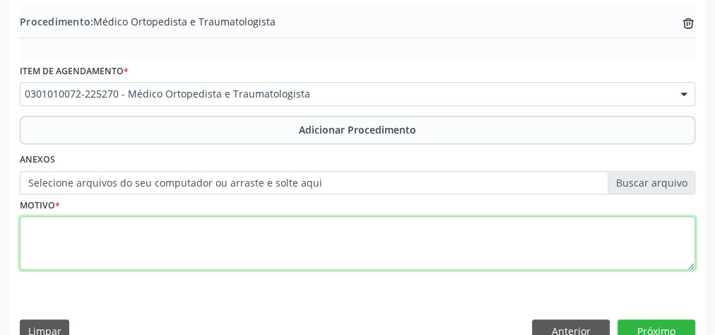
click at [202, 236] on textarea at bounding box center [358, 243] width 676 height 54
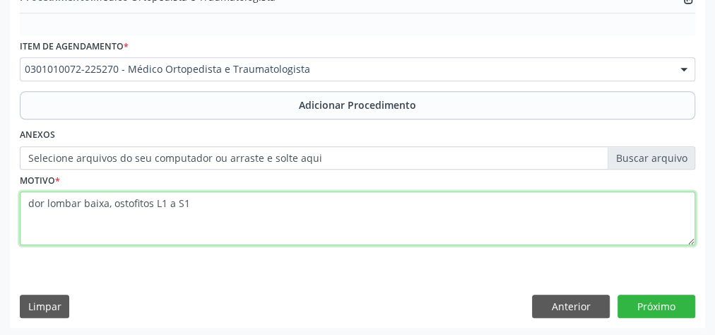
type textarea "dor lombar baixa, ostofitos L1 a S1"
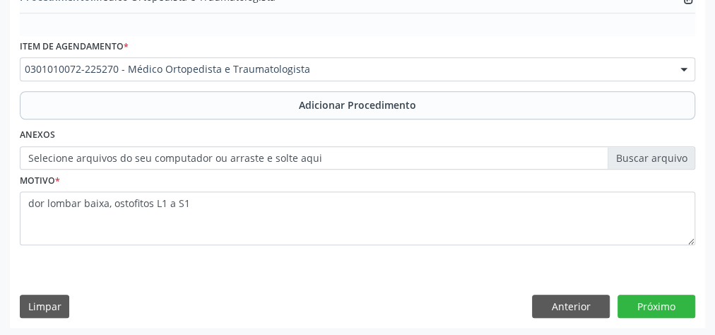
click at [676, 322] on div "Requerente * Médico(a) Médico(a) Enfermeiro(a) Paciente Nenhum resultado encont…" at bounding box center [357, 99] width 695 height 458
click at [673, 304] on button "Próximo" at bounding box center [657, 307] width 78 height 24
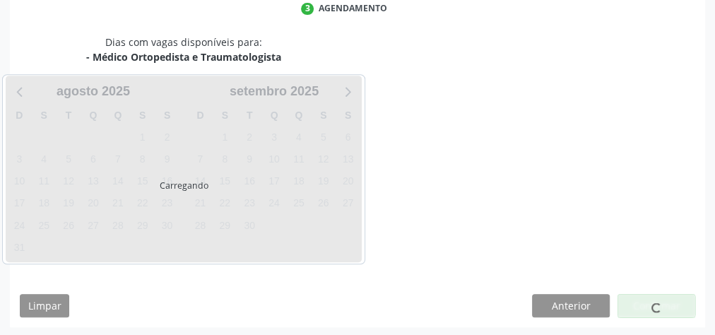
scroll to position [374, 0]
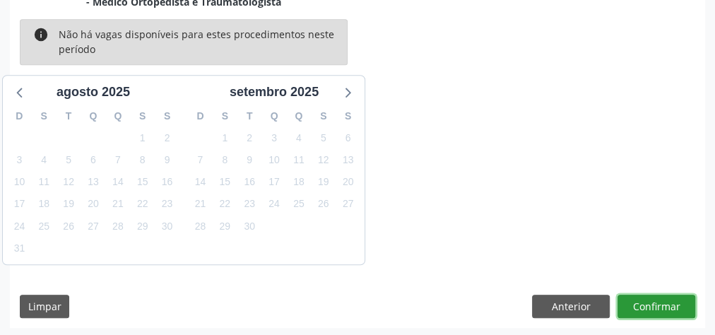
click at [673, 304] on button "Confirmar" at bounding box center [657, 307] width 78 height 24
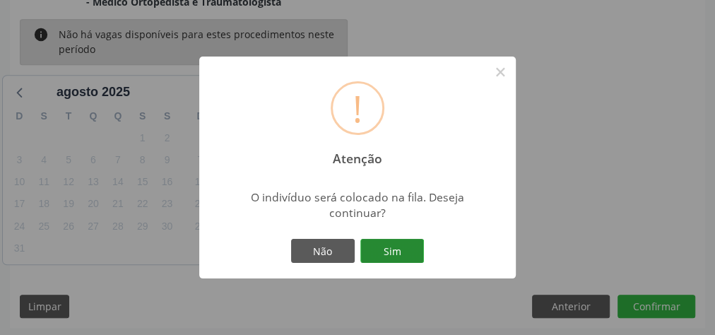
click at [398, 256] on button "Sim" at bounding box center [392, 251] width 64 height 24
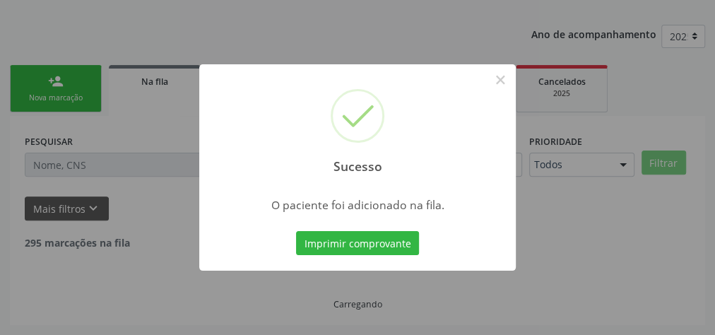
scroll to position [150, 0]
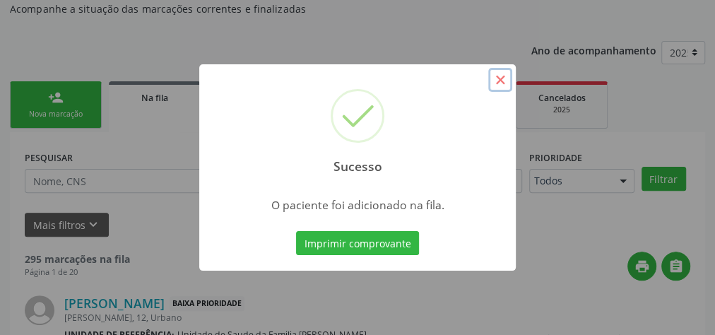
click at [499, 82] on button "×" at bounding box center [500, 80] width 24 height 24
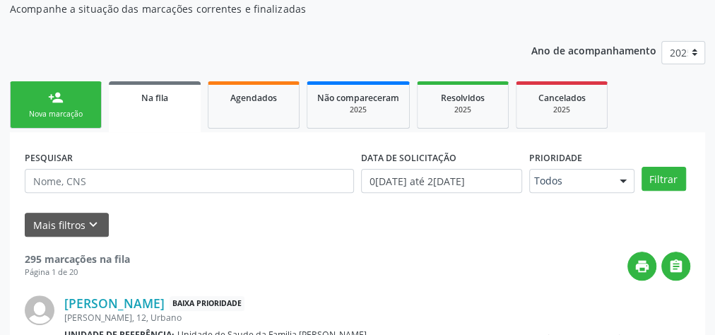
click at [39, 92] on link "person_add Nova marcação" at bounding box center [56, 104] width 92 height 47
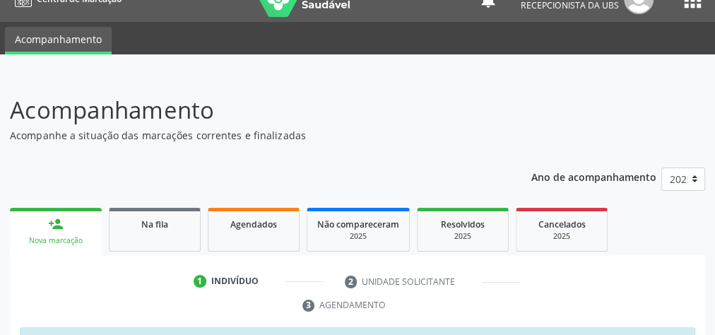
scroll to position [0, 0]
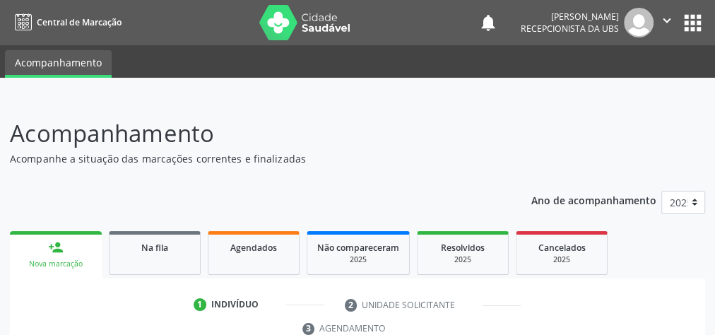
drag, startPoint x: 396, startPoint y: 134, endPoint x: 340, endPoint y: 93, distance: 68.8
click at [340, 93] on div at bounding box center [357, 88] width 715 height 20
